Goal: Information Seeking & Learning: Check status

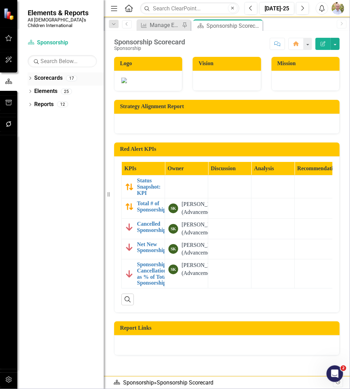
click at [32, 76] on div "Dropdown" at bounding box center [30, 79] width 5 height 6
click at [34, 89] on icon "Dropdown" at bounding box center [33, 91] width 5 height 4
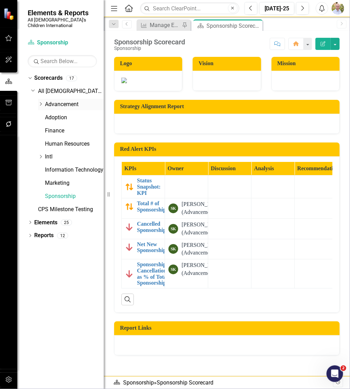
click at [40, 102] on icon "Dropdown" at bounding box center [40, 104] width 5 height 4
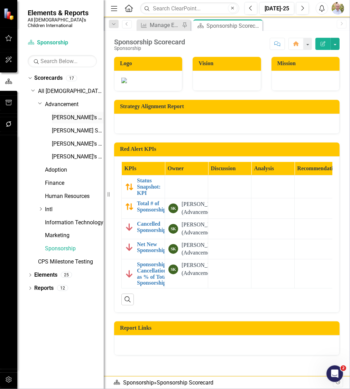
click at [65, 114] on link "[PERSON_NAME]'s Scorecard" at bounding box center [78, 118] width 52 height 8
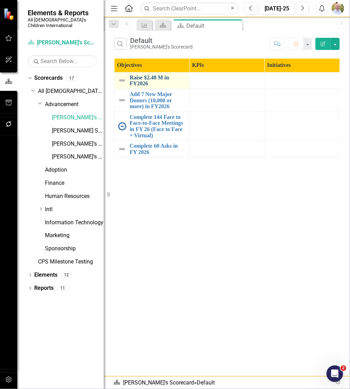
click at [141, 76] on link "Raise $2.48 M in FY2026" at bounding box center [158, 80] width 56 height 12
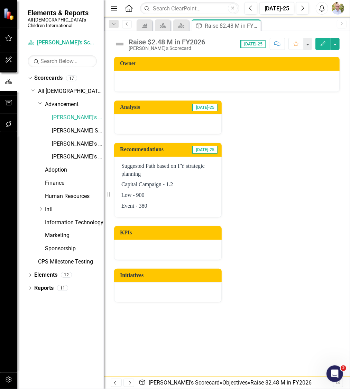
click at [128, 25] on icon "Previous" at bounding box center [127, 24] width 6 height 4
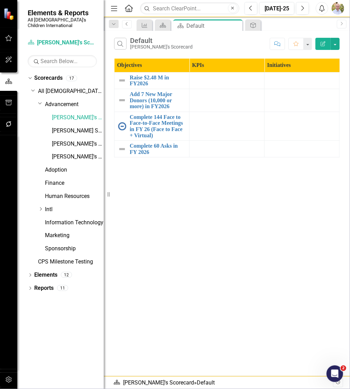
click at [127, 24] on icon "Previous" at bounding box center [127, 24] width 6 height 4
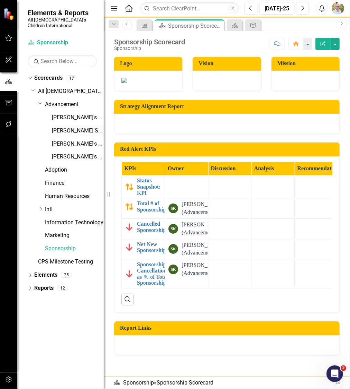
click at [63, 127] on link "[PERSON_NAME] Scorecard" at bounding box center [78, 131] width 52 height 8
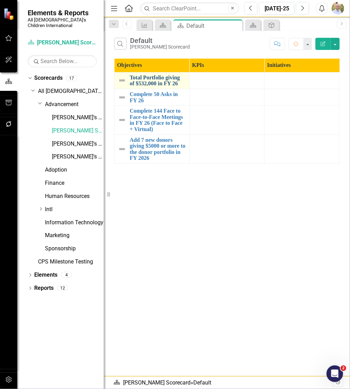
click at [164, 82] on link "Total Portfolio giving of $532,000 in FY 26" at bounding box center [158, 80] width 56 height 12
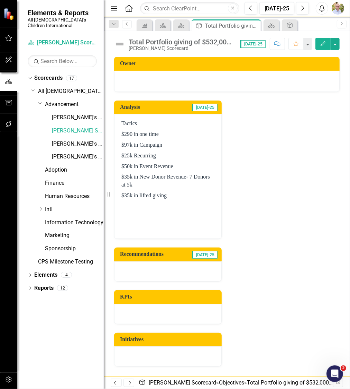
click at [124, 27] on link "Previous" at bounding box center [127, 24] width 10 height 8
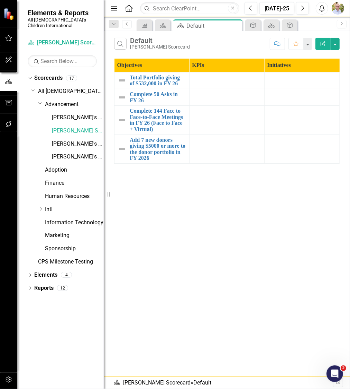
click at [129, 26] on link "Previous" at bounding box center [127, 24] width 10 height 8
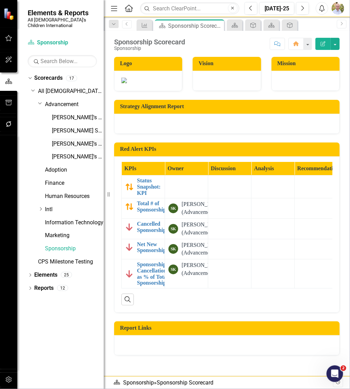
click at [65, 140] on link "[PERSON_NAME]'s Scorecard" at bounding box center [78, 144] width 52 height 8
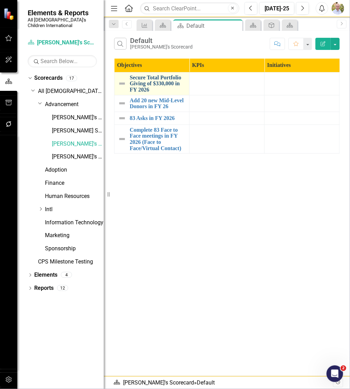
click at [149, 89] on link "Secure Total Portfolio Giving of $330,000 in FY 2026" at bounding box center [158, 83] width 56 height 18
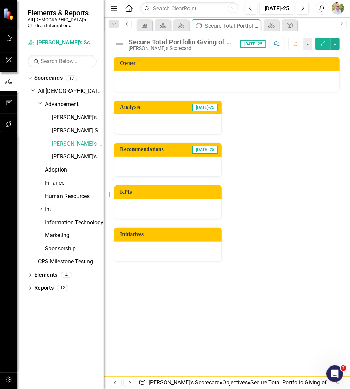
click at [125, 23] on icon "Previous" at bounding box center [127, 24] width 6 height 4
